Goal: Task Accomplishment & Management: Use online tool/utility

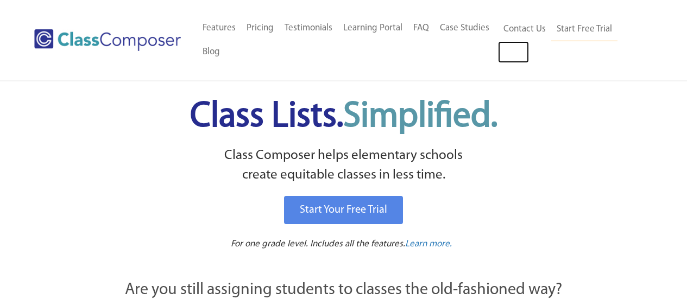
click at [518, 50] on link "Log In" at bounding box center [513, 52] width 31 height 22
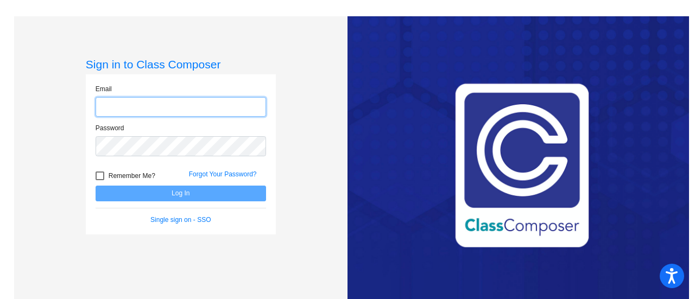
type input "[EMAIL_ADDRESS][DOMAIN_NAME]"
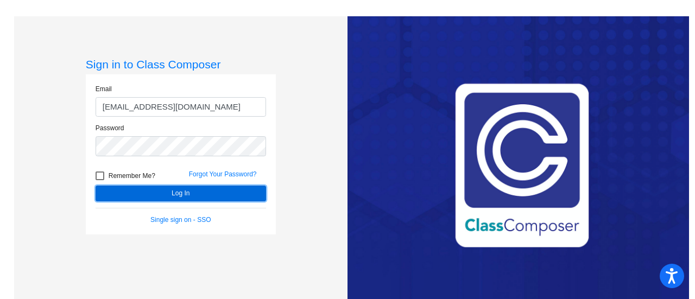
click at [159, 194] on button "Log In" at bounding box center [181, 194] width 170 height 16
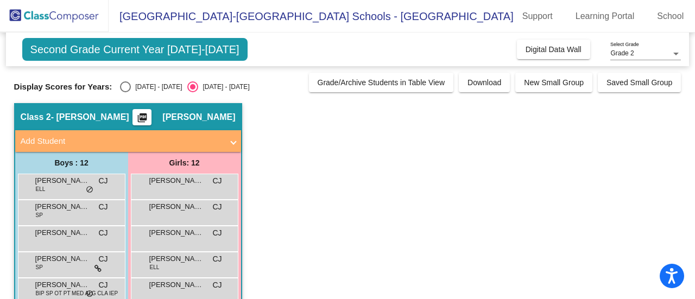
click at [122, 87] on div "Select an option" at bounding box center [125, 86] width 11 height 11
click at [125, 92] on input "[DATE] - [DATE]" at bounding box center [125, 92] width 1 height 1
radio input "true"
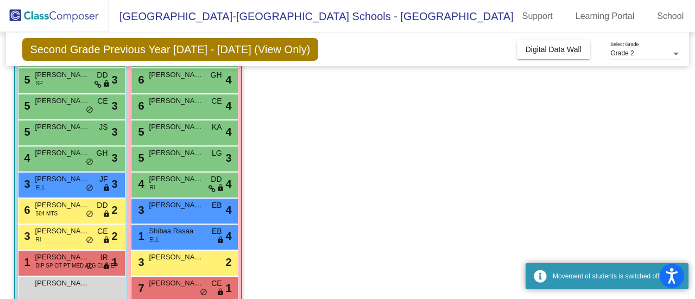
scroll to position [204, 0]
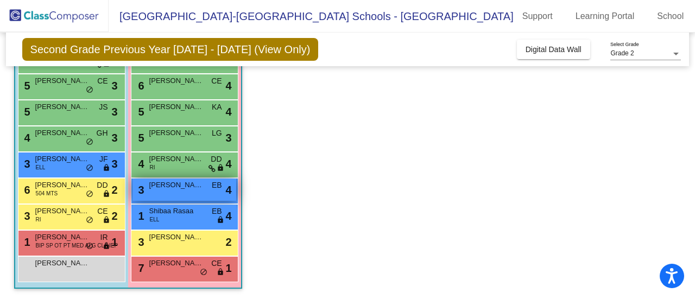
click at [174, 191] on div "3 [PERSON_NAME] EB lock do_not_disturb_alt 4" at bounding box center [184, 190] width 104 height 22
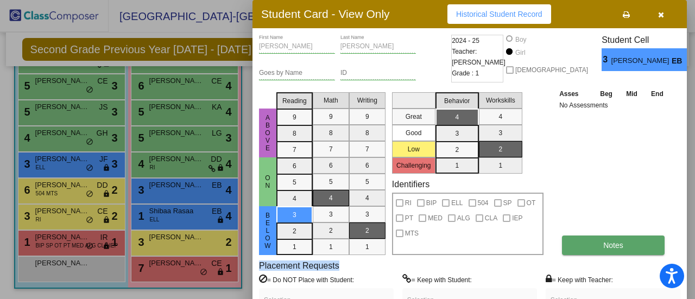
drag, startPoint x: 621, startPoint y: 259, endPoint x: 608, endPoint y: 240, distance: 23.0
click at [608, 240] on div "[PERSON_NAME] First Name [PERSON_NAME] Last Name Goes by Name ID 2024 - 25 Teac…" at bounding box center [469, 188] width 421 height 306
click at [608, 241] on span "Notes" at bounding box center [613, 245] width 20 height 9
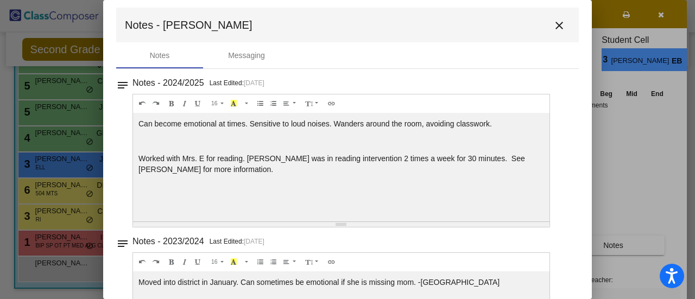
scroll to position [0, 0]
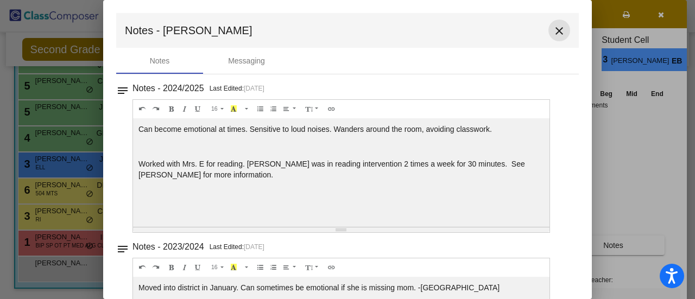
click at [555, 28] on mat-icon "close" at bounding box center [559, 30] width 13 height 13
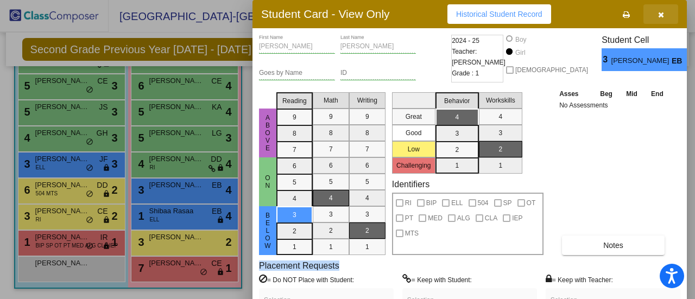
click at [659, 18] on icon "button" at bounding box center [661, 15] width 6 height 8
